Goal: Task Accomplishment & Management: Manage account settings

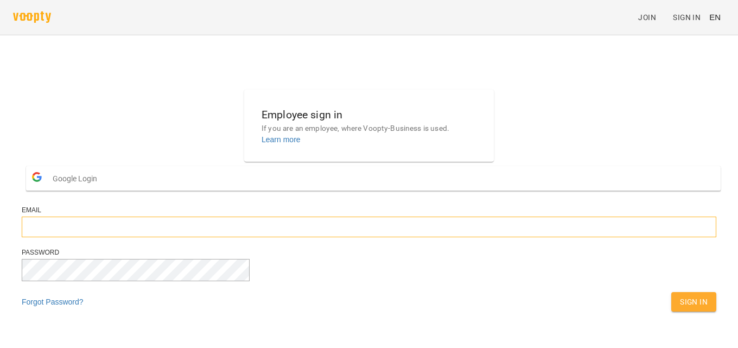
type input "**********"
click at [680, 308] on span "Sign In" at bounding box center [694, 301] width 28 height 13
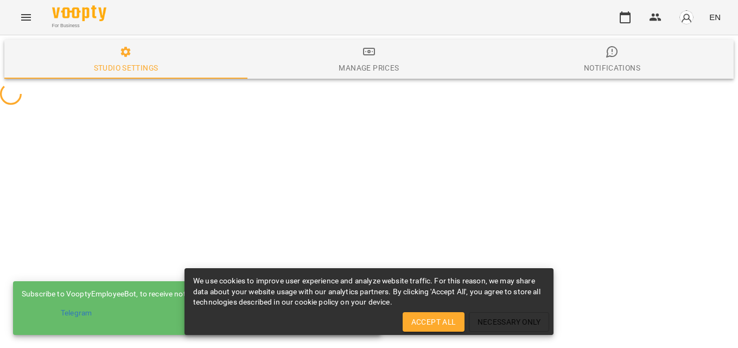
click at [445, 323] on span "Accept All" at bounding box center [433, 321] width 44 height 13
select select "**"
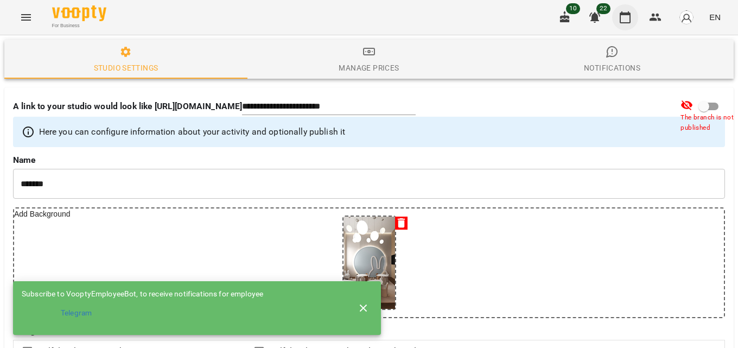
click at [633, 23] on button "button" at bounding box center [625, 17] width 26 height 26
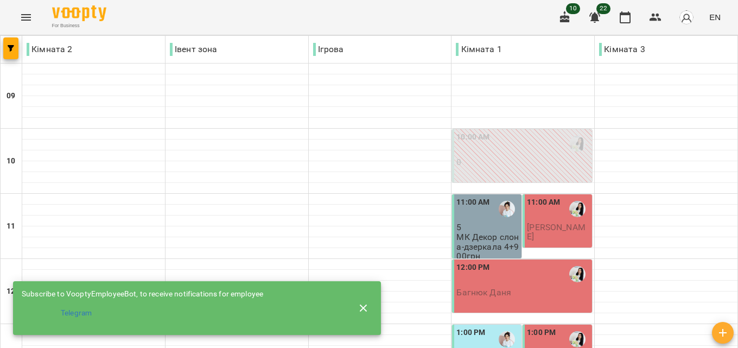
click at [362, 308] on icon "button" at bounding box center [363, 308] width 13 height 13
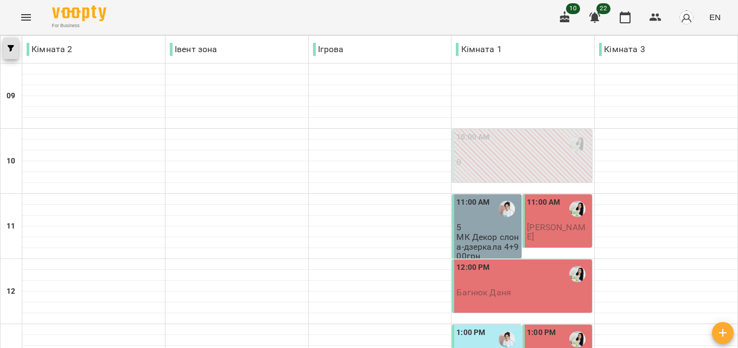
click at [14, 46] on icon "button" at bounding box center [11, 48] width 7 height 7
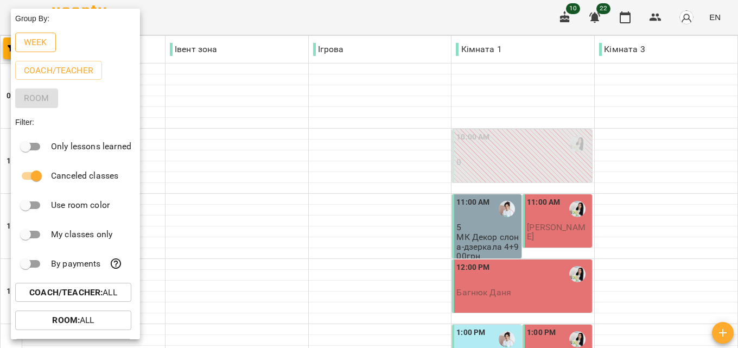
click at [38, 41] on p "Week" at bounding box center [35, 42] width 23 height 13
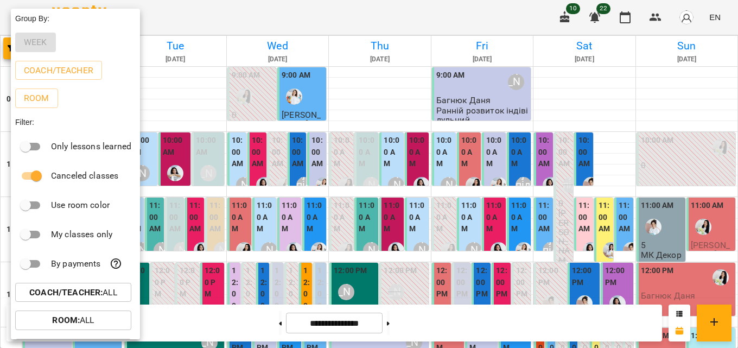
click at [522, 13] on div at bounding box center [369, 174] width 738 height 348
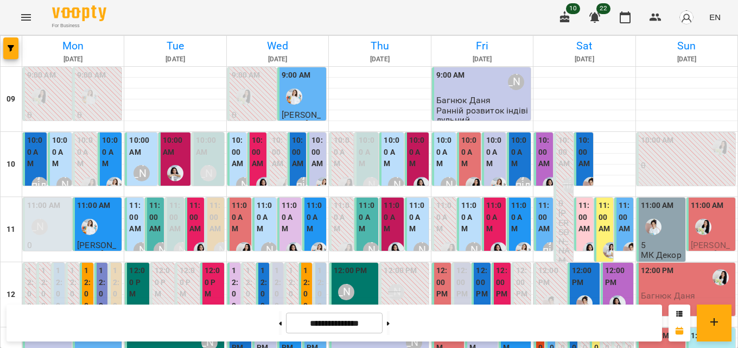
scroll to position [54, 0]
click at [652, 214] on div at bounding box center [653, 226] width 25 height 25
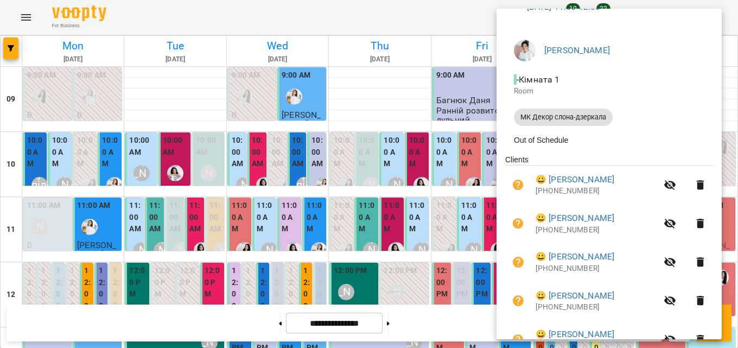
scroll to position [0, 0]
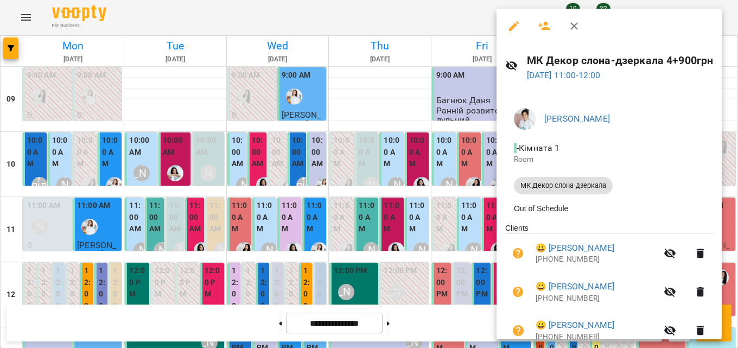
click at [568, 25] on icon "button" at bounding box center [574, 26] width 13 height 13
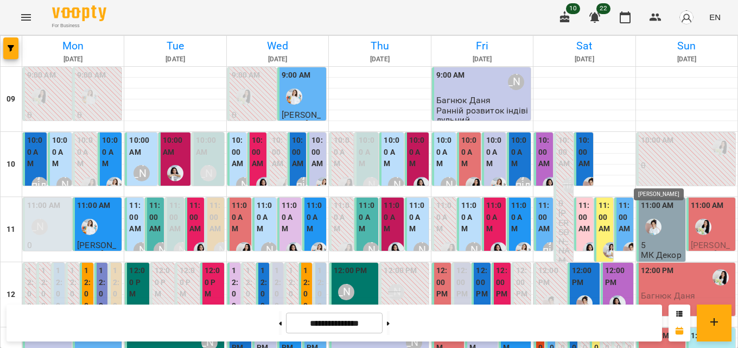
click at [645, 219] on img "Іванна" at bounding box center [653, 227] width 16 height 16
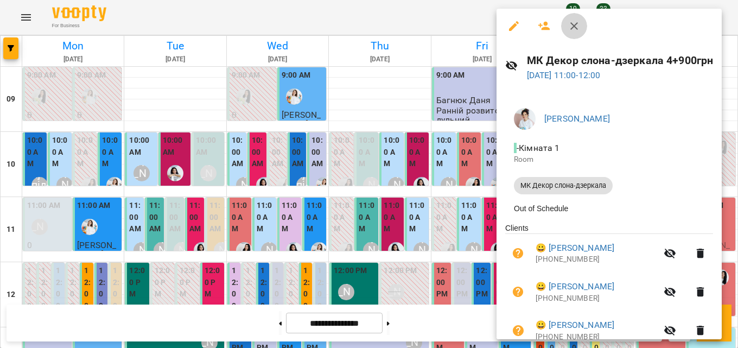
click at [577, 22] on icon "button" at bounding box center [574, 26] width 13 height 13
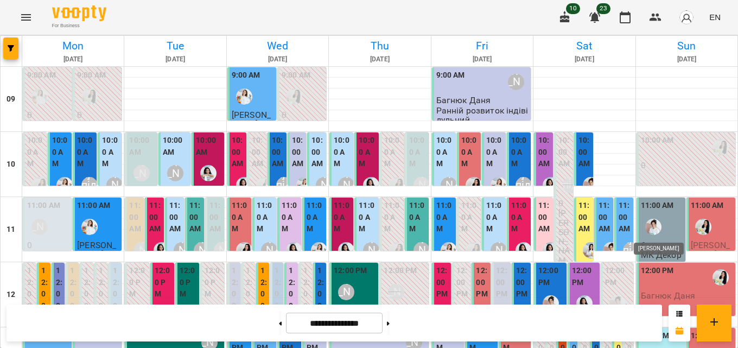
click at [652, 222] on img "Іванна" at bounding box center [653, 227] width 16 height 16
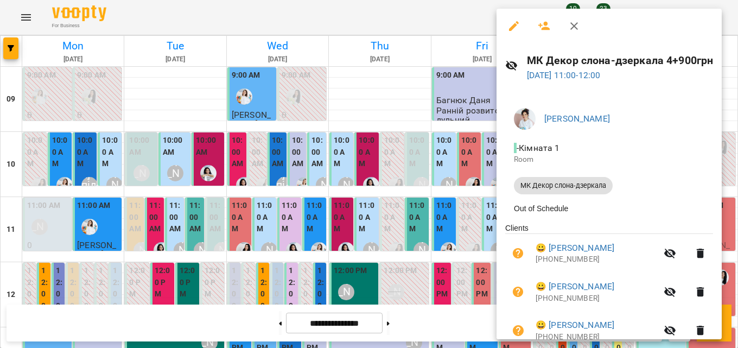
click at [576, 29] on icon "button" at bounding box center [574, 26] width 13 height 13
